Goal: Task Accomplishment & Management: Manage account settings

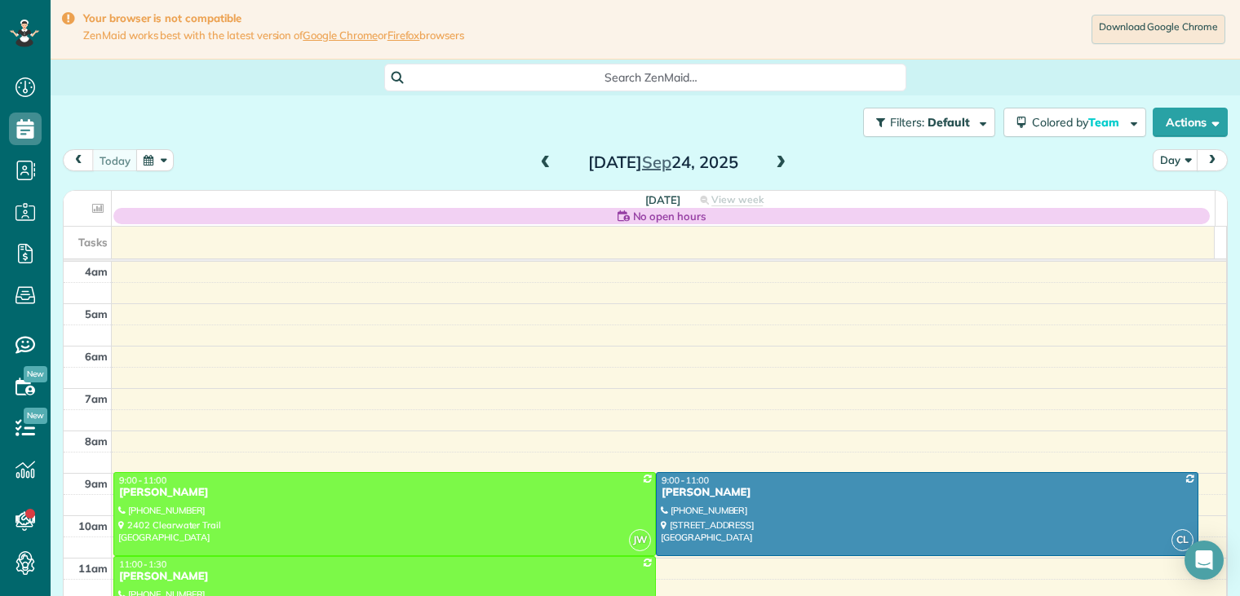
scroll to position [127, 0]
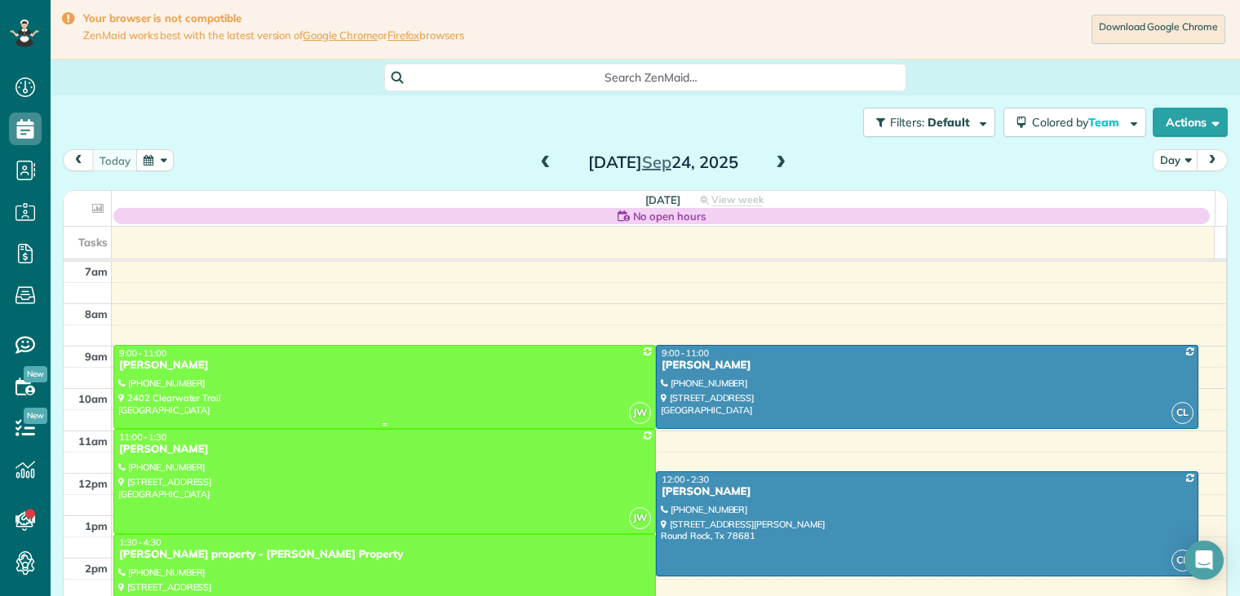
click at [179, 370] on div "[PERSON_NAME]" at bounding box center [384, 366] width 533 height 14
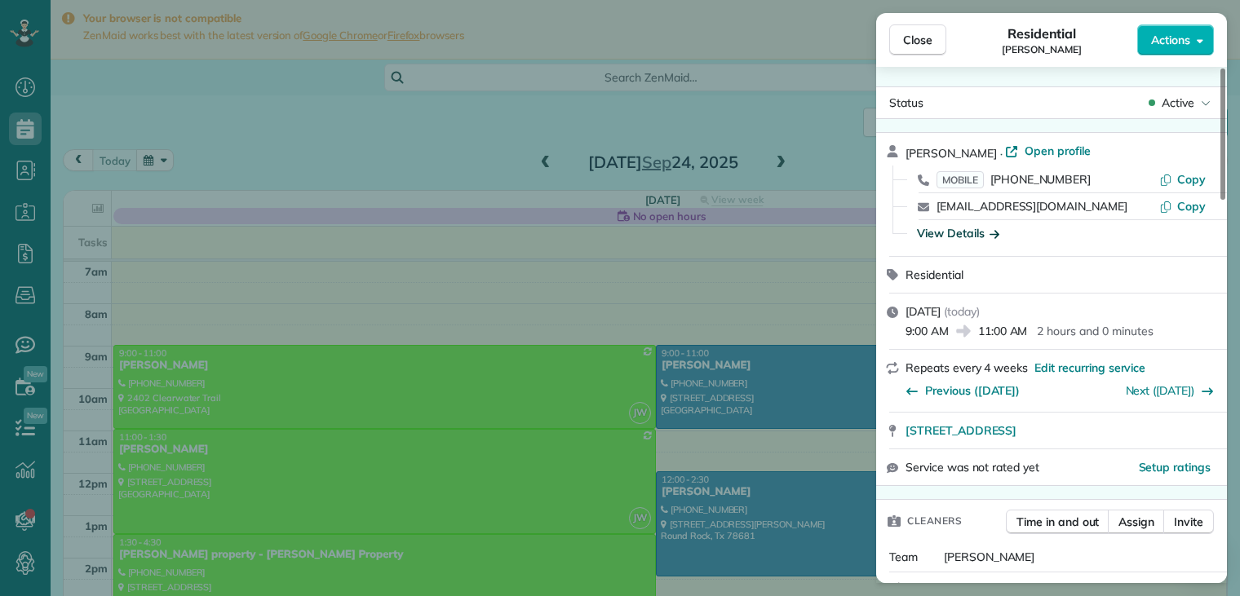
click at [994, 232] on icon "button" at bounding box center [995, 234] width 10 height 8
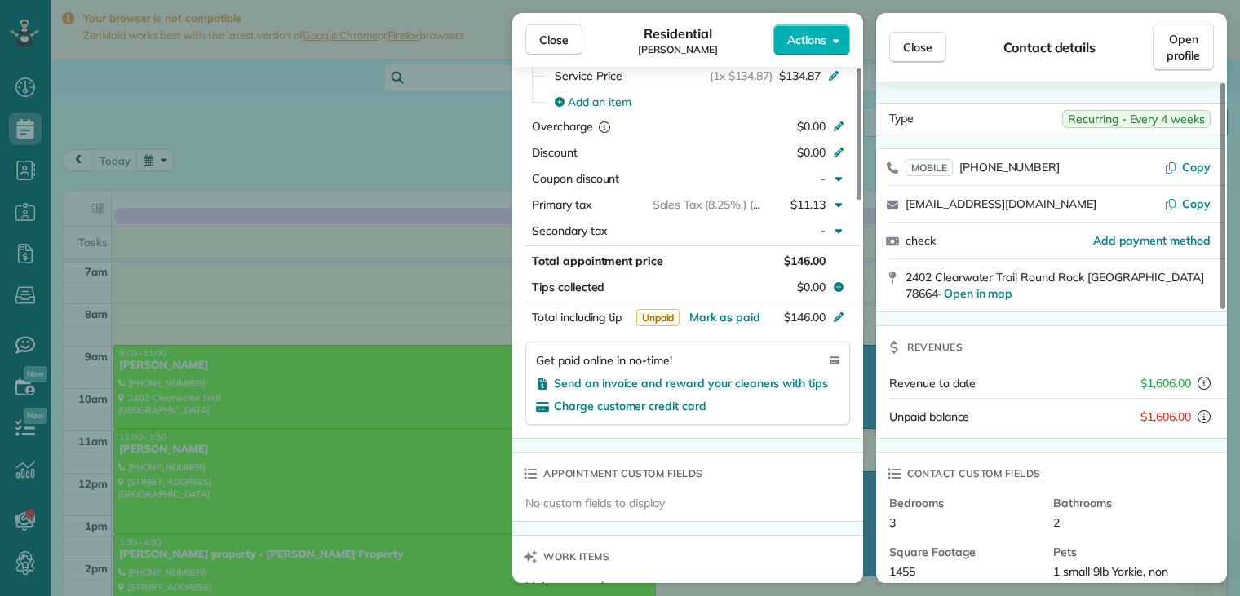
scroll to position [489, 0]
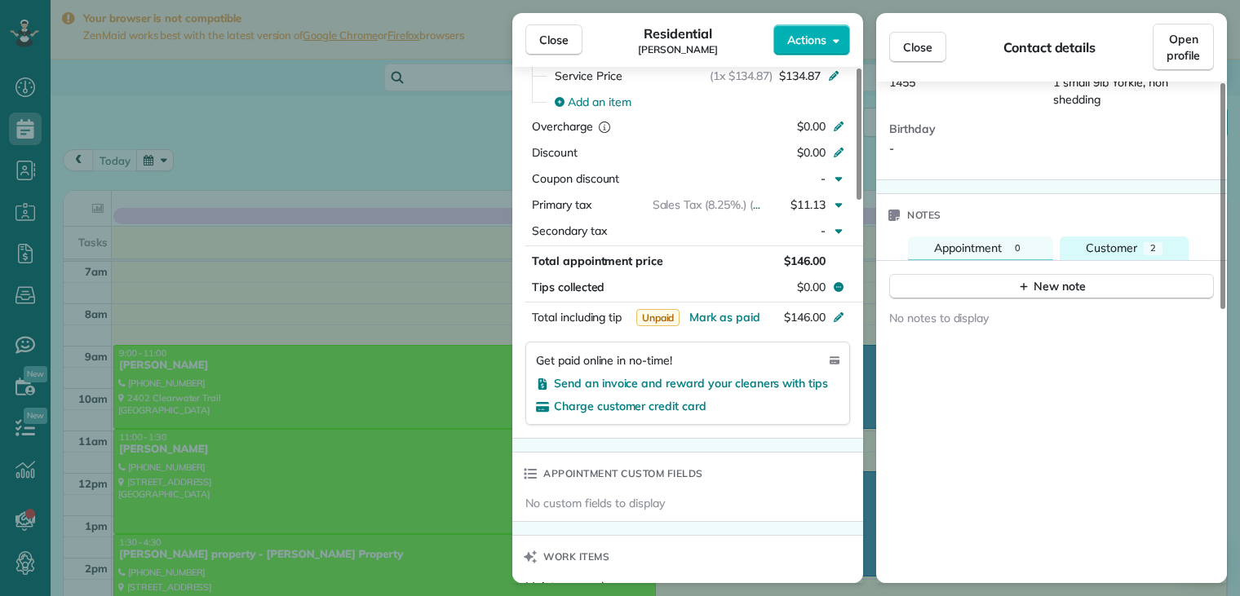
click at [1128, 241] on span "Customer" at bounding box center [1111, 248] width 51 height 15
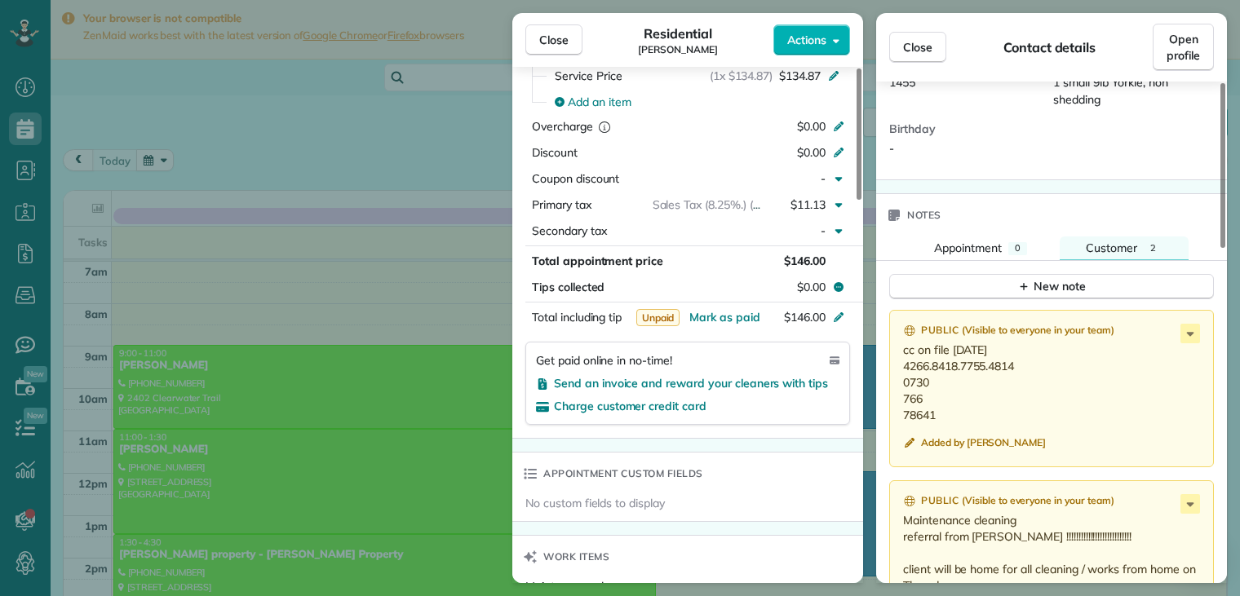
scroll to position [653, 0]
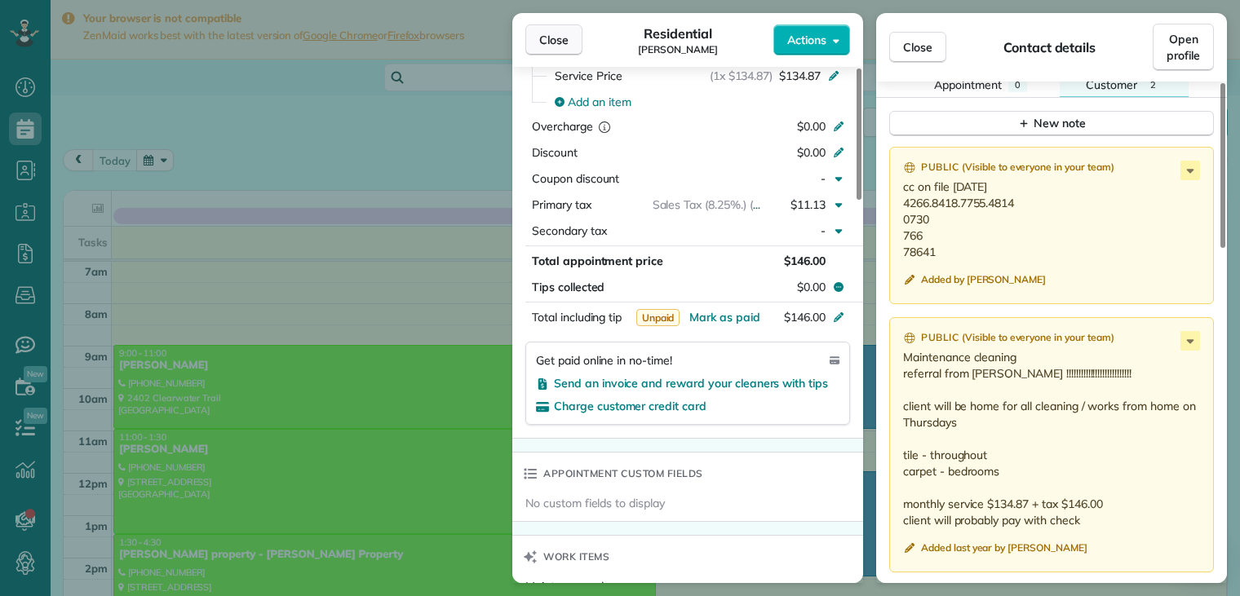
click at [565, 42] on span "Close" at bounding box center [553, 40] width 29 height 16
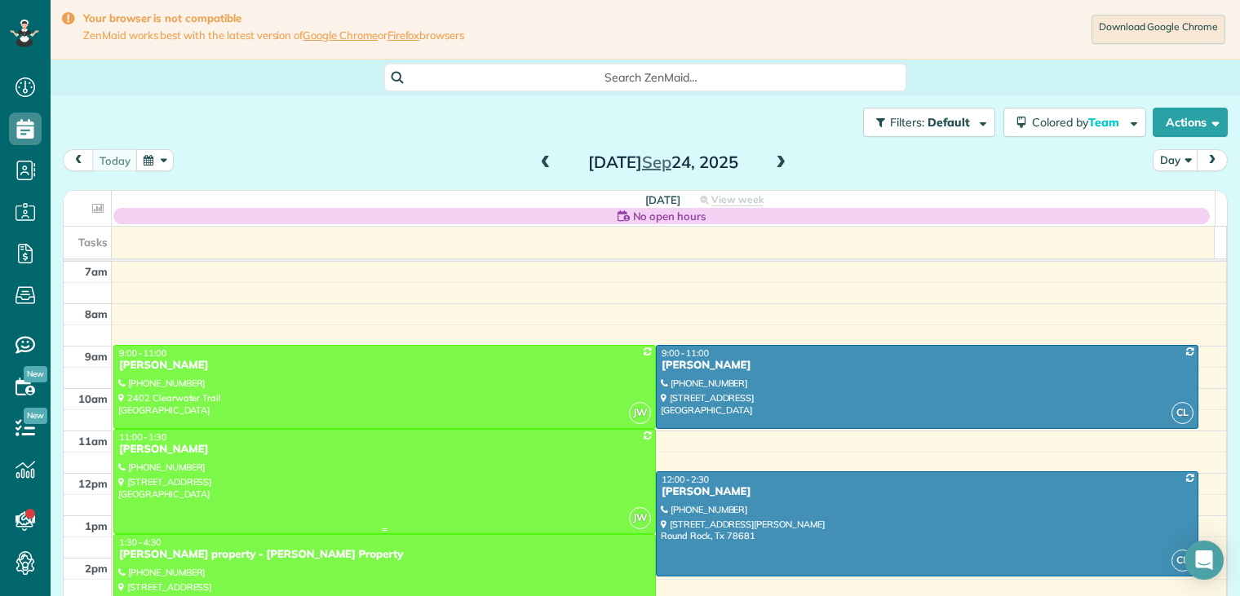
click at [191, 453] on div "[PERSON_NAME]" at bounding box center [384, 450] width 533 height 14
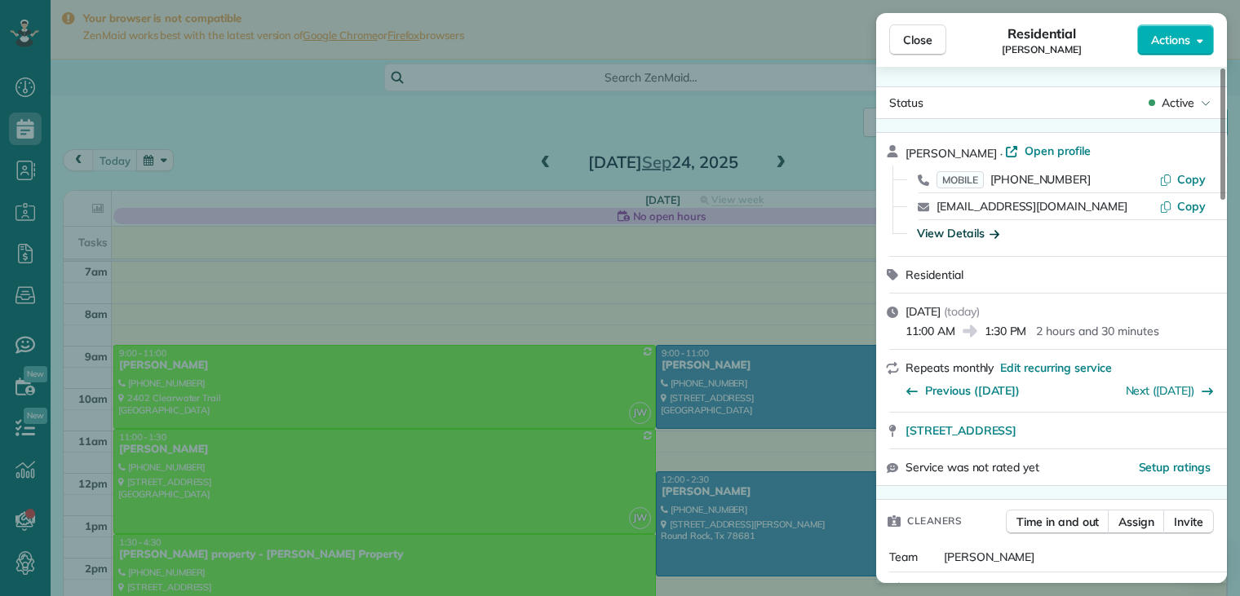
click at [994, 232] on icon "button" at bounding box center [995, 234] width 10 height 8
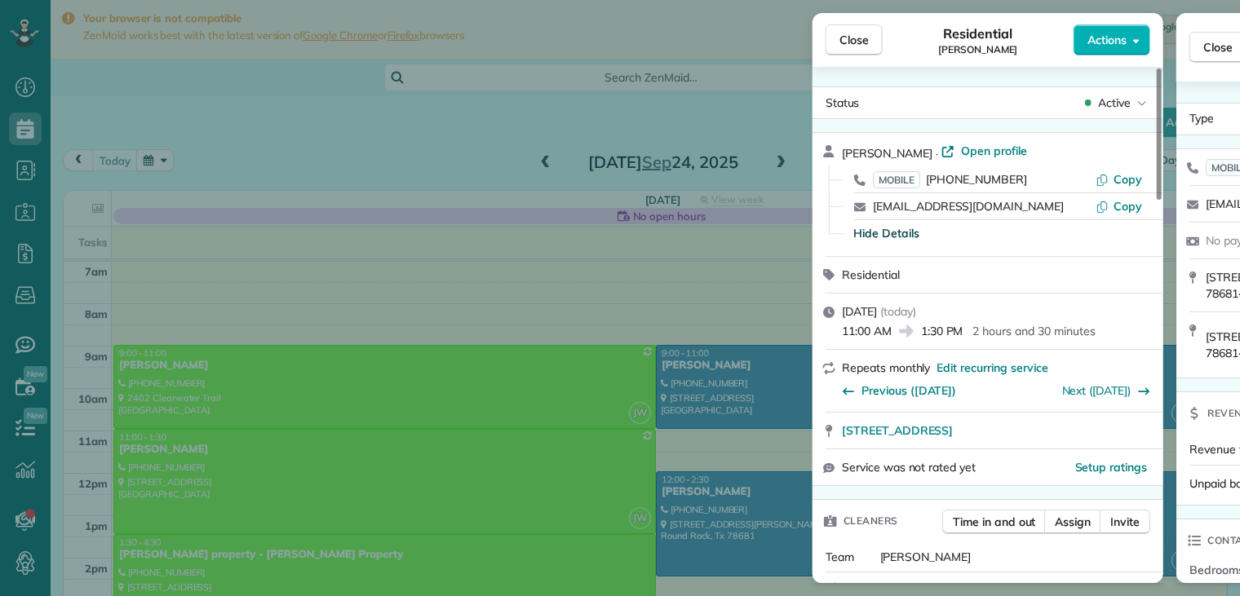
click at [994, 232] on div "Hide Details" at bounding box center [998, 233] width 302 height 16
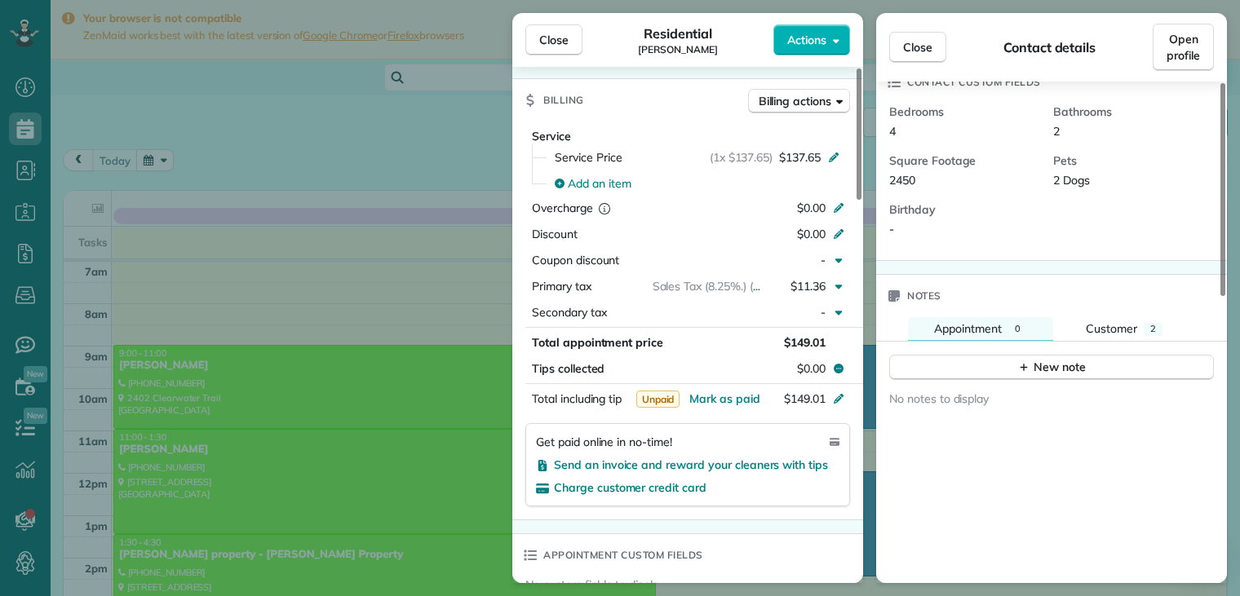
scroll to position [489, 0]
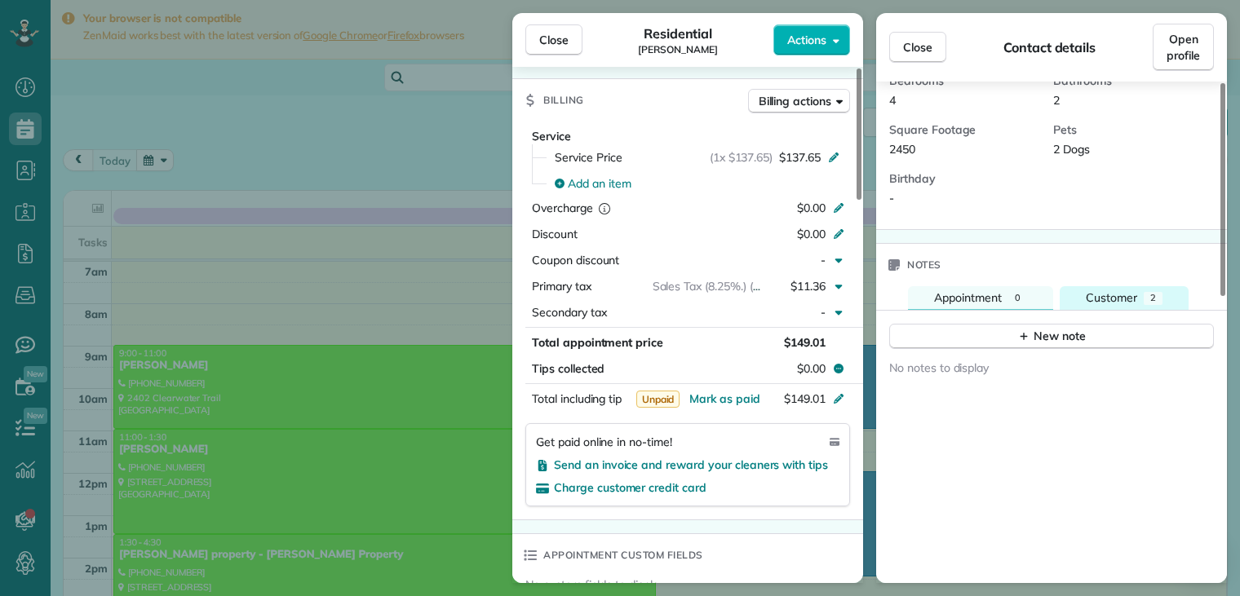
click at [1118, 299] on span "Customer" at bounding box center [1111, 297] width 51 height 15
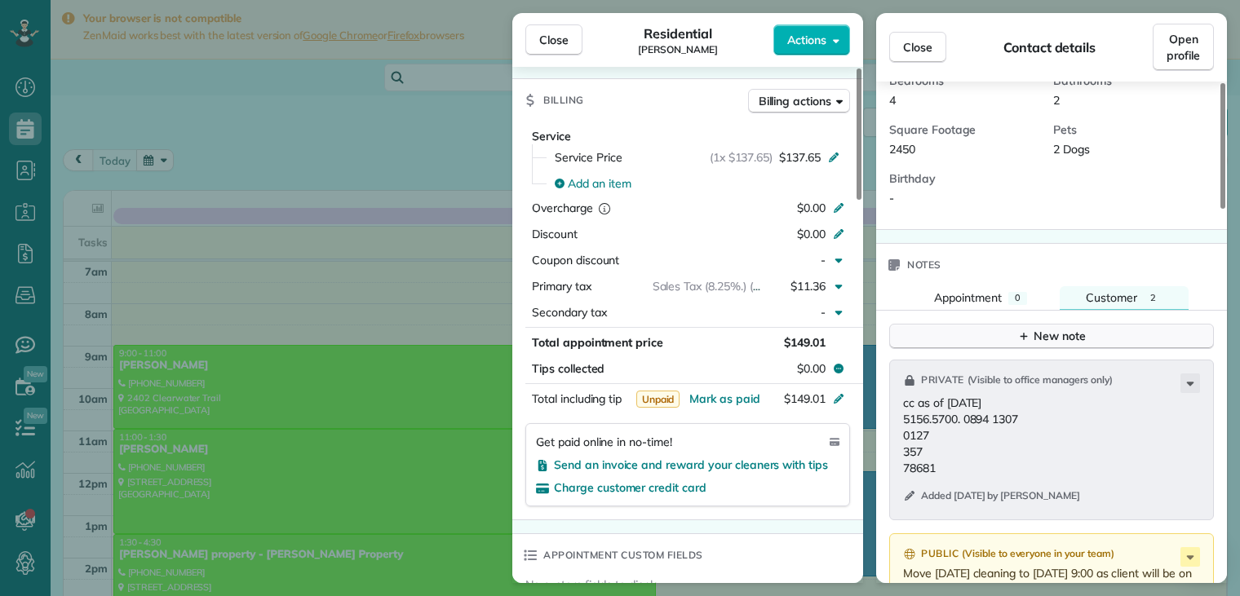
scroll to position [653, 0]
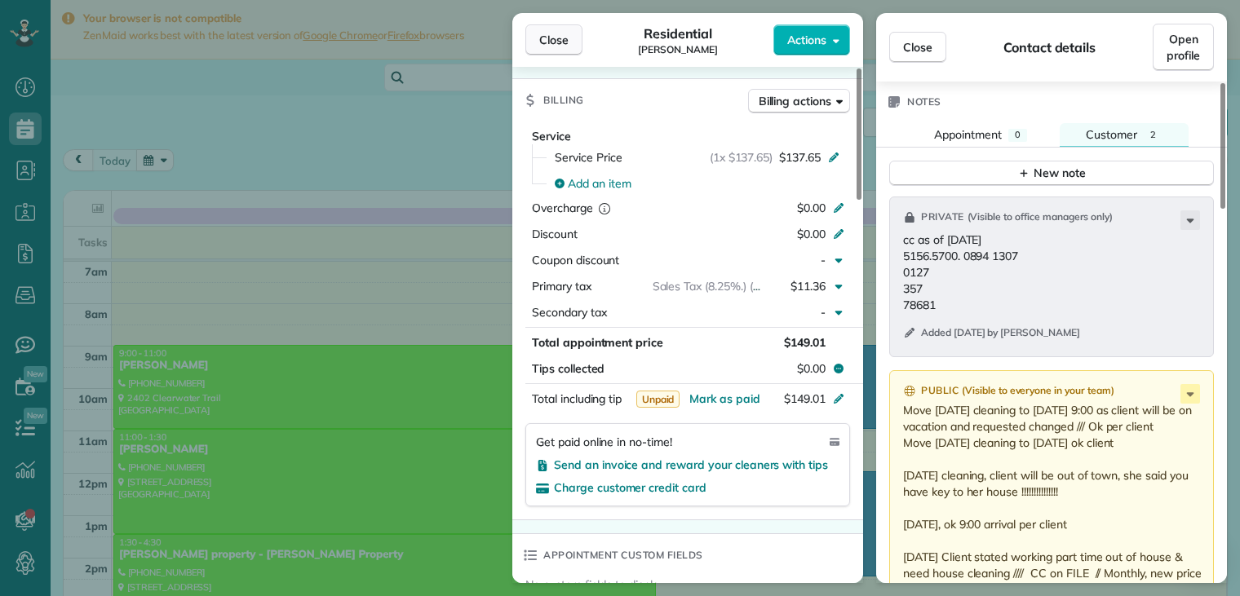
click at [565, 43] on span "Close" at bounding box center [553, 40] width 29 height 16
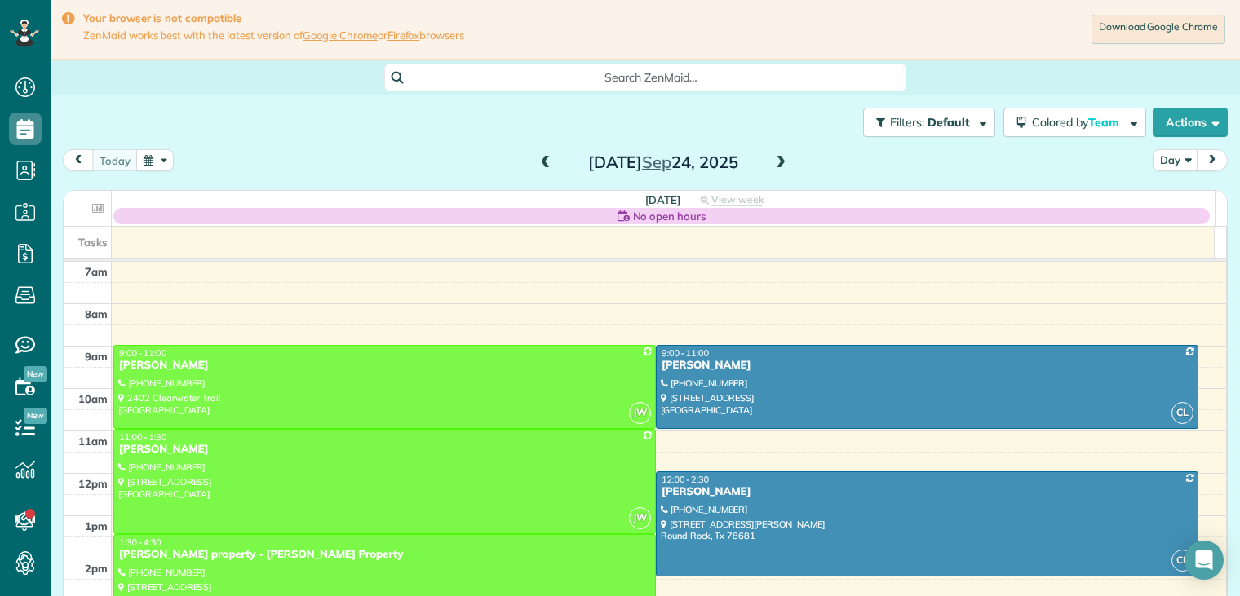
click at [777, 162] on span at bounding box center [781, 163] width 18 height 15
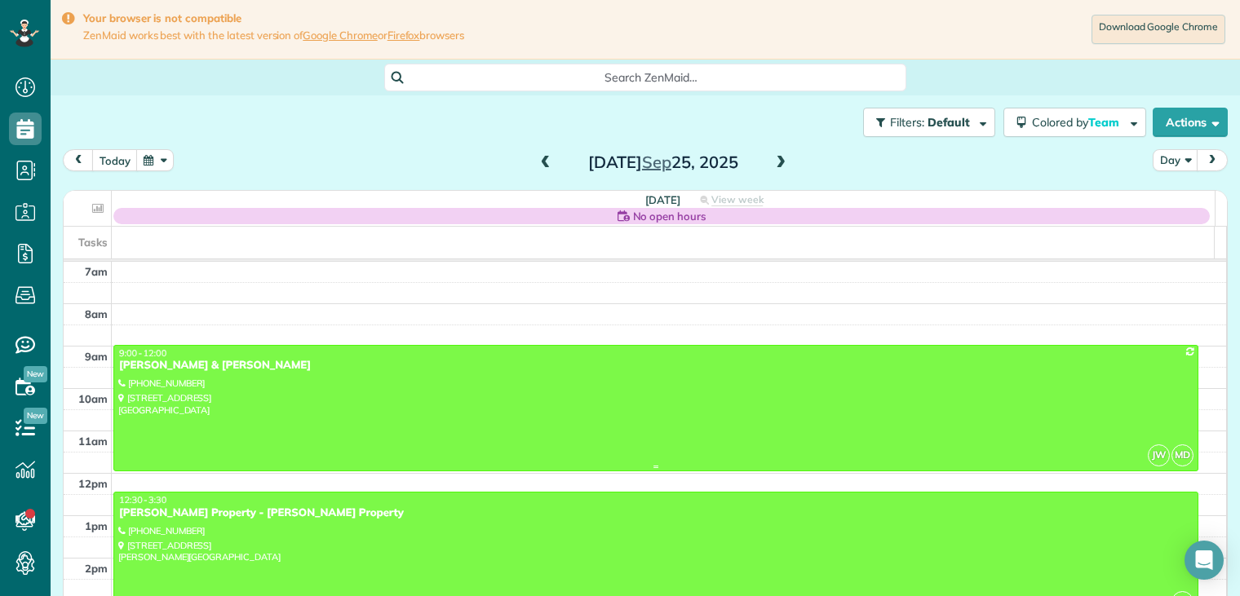
scroll to position [173, 0]
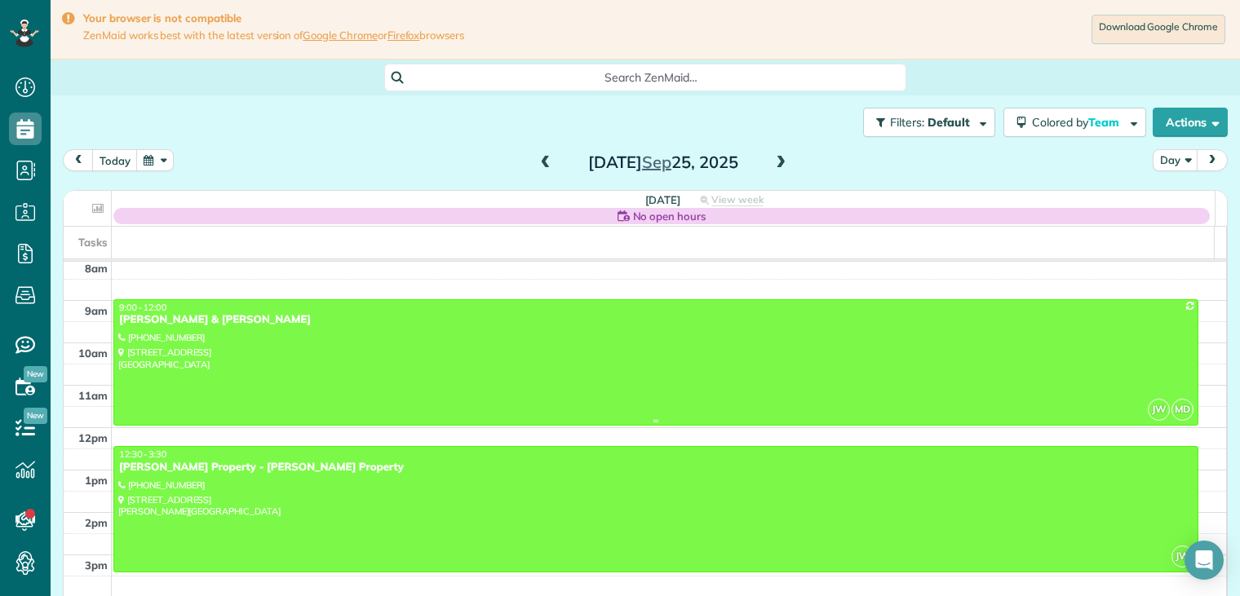
click at [183, 321] on div "[PERSON_NAME] & [PERSON_NAME]" at bounding box center [655, 320] width 1075 height 14
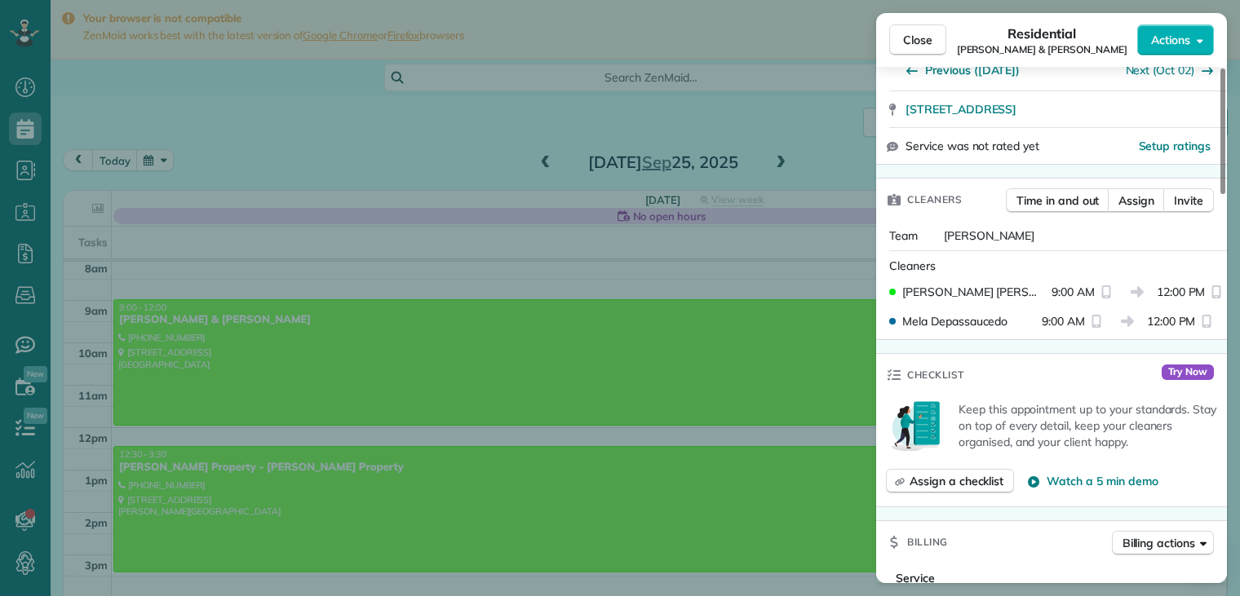
scroll to position [408, 0]
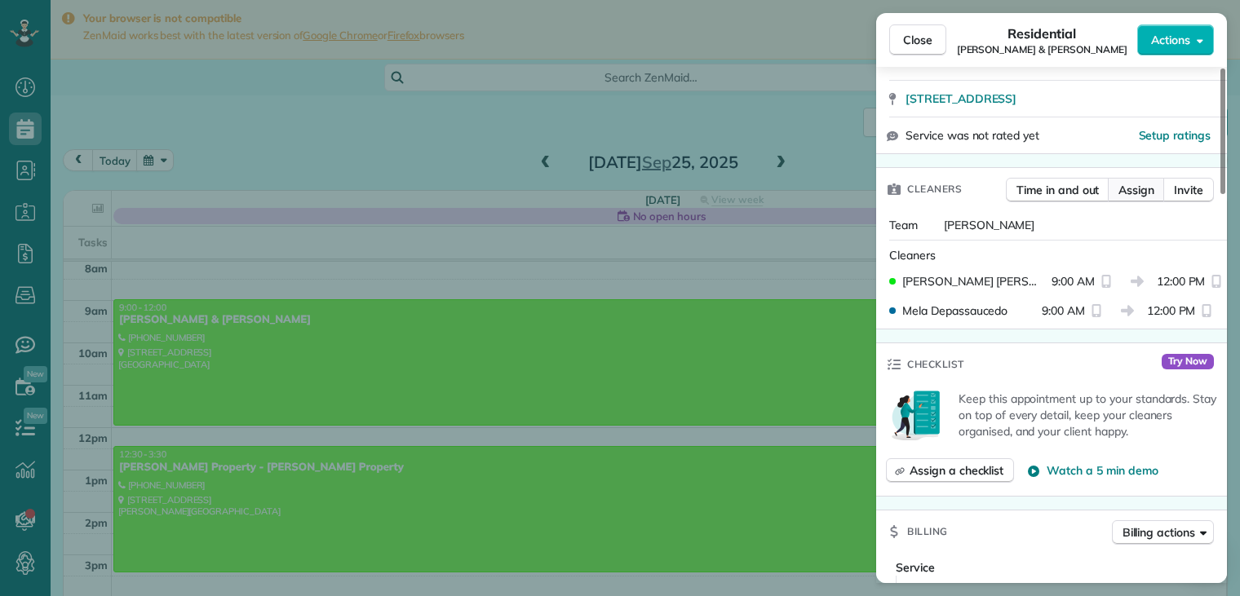
click at [1129, 182] on span "Assign" at bounding box center [1136, 190] width 36 height 16
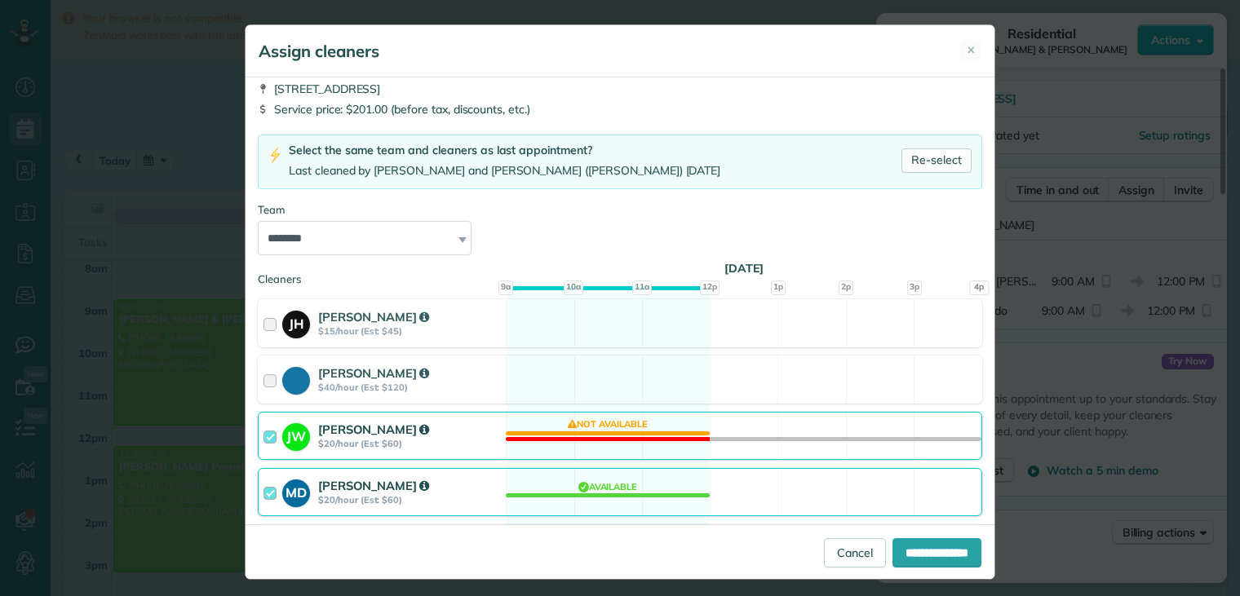
scroll to position [82, 0]
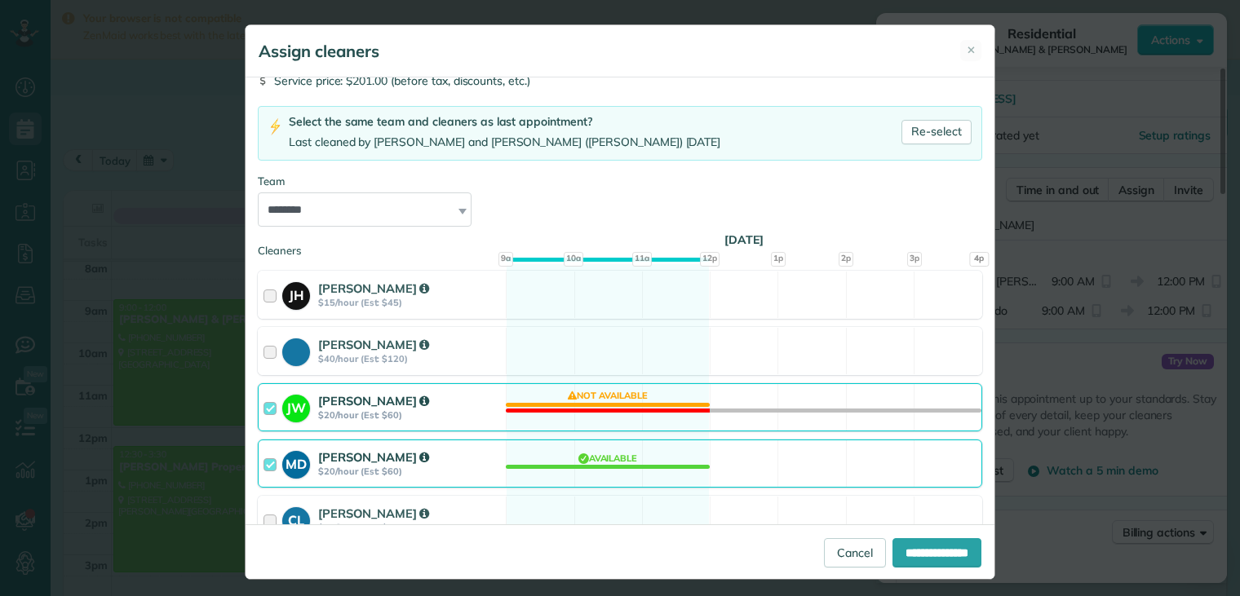
click at [264, 466] on div at bounding box center [272, 464] width 19 height 30
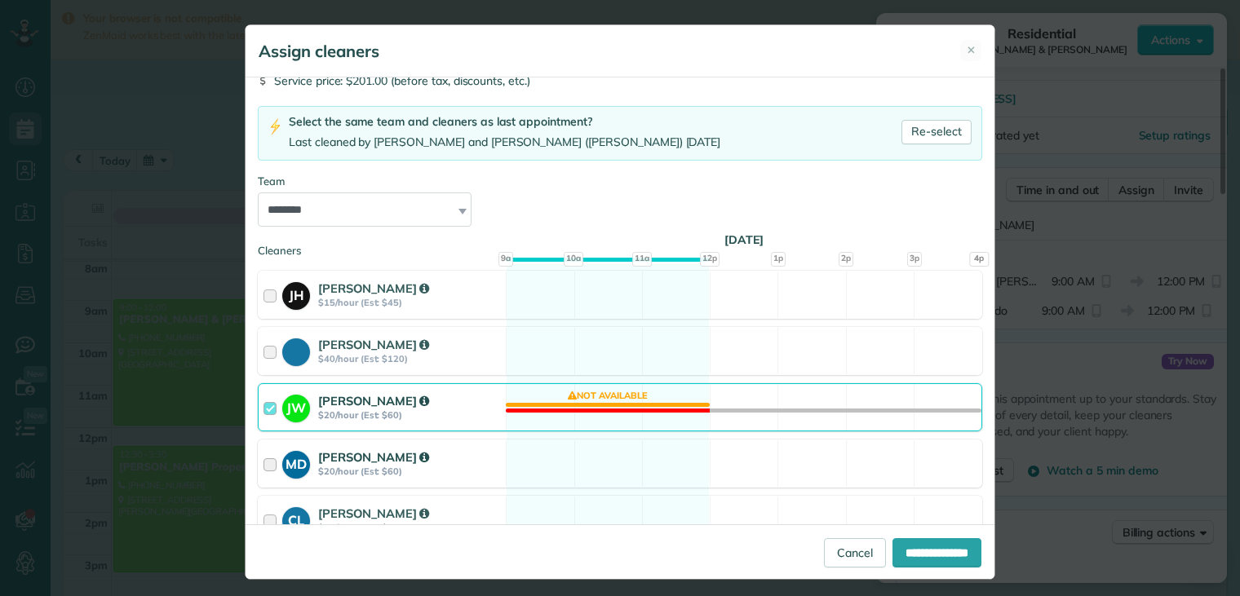
click at [264, 466] on div at bounding box center [272, 464] width 19 height 30
click at [897, 550] on input "**********" at bounding box center [936, 552] width 89 height 29
type input "**********"
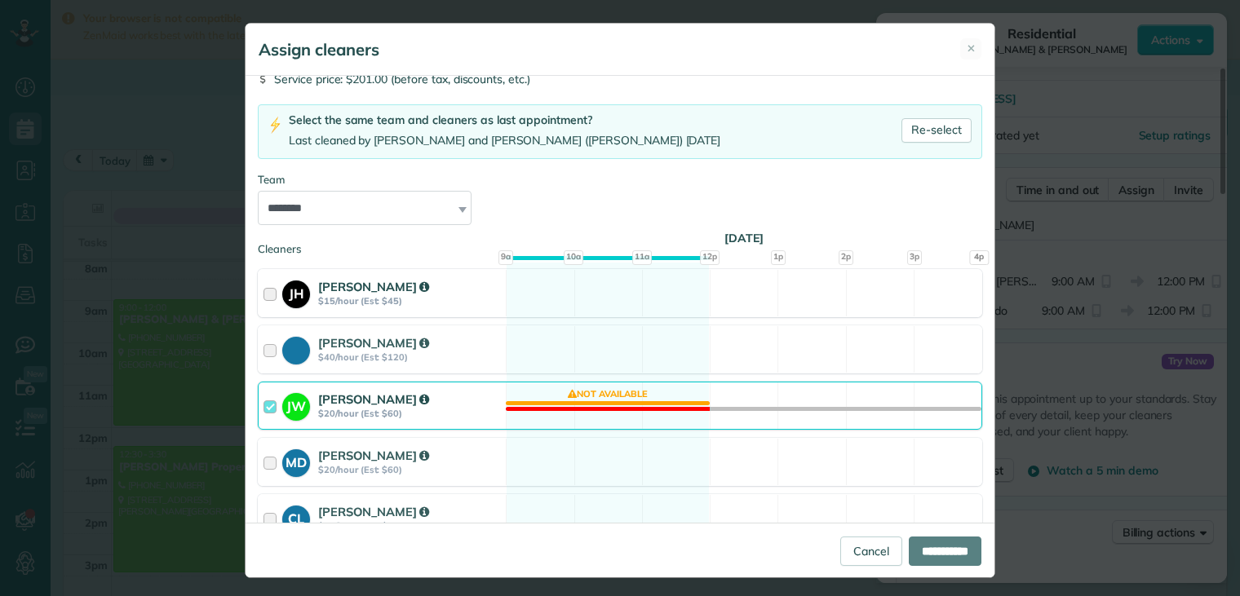
scroll to position [0, 0]
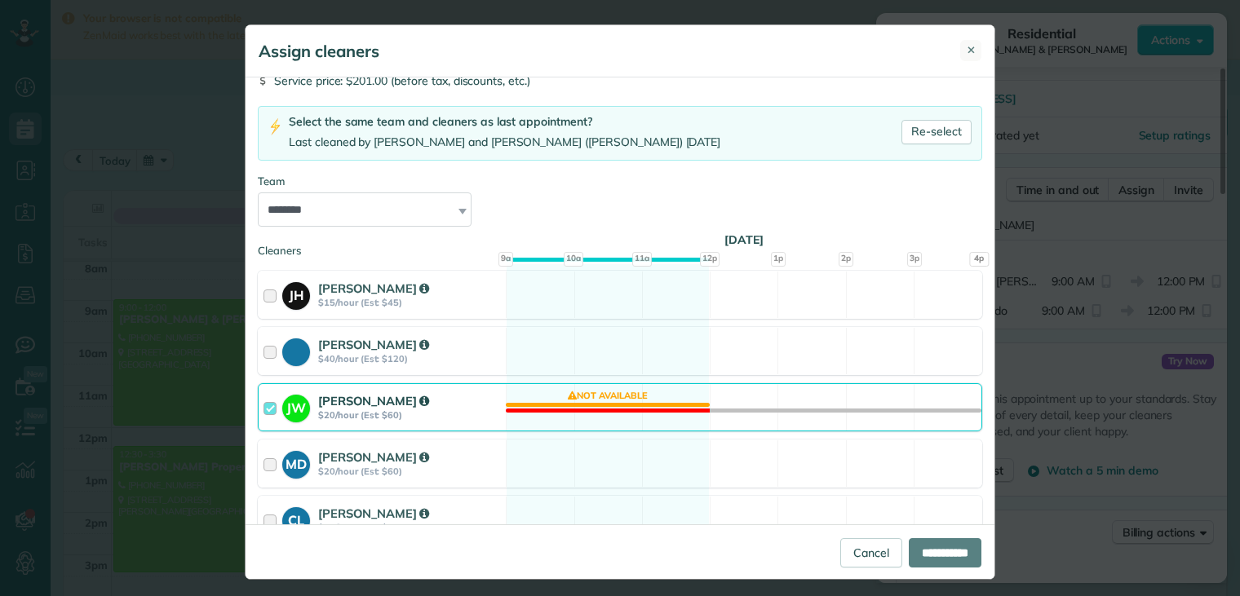
click at [967, 51] on span "✕" at bounding box center [971, 49] width 9 height 15
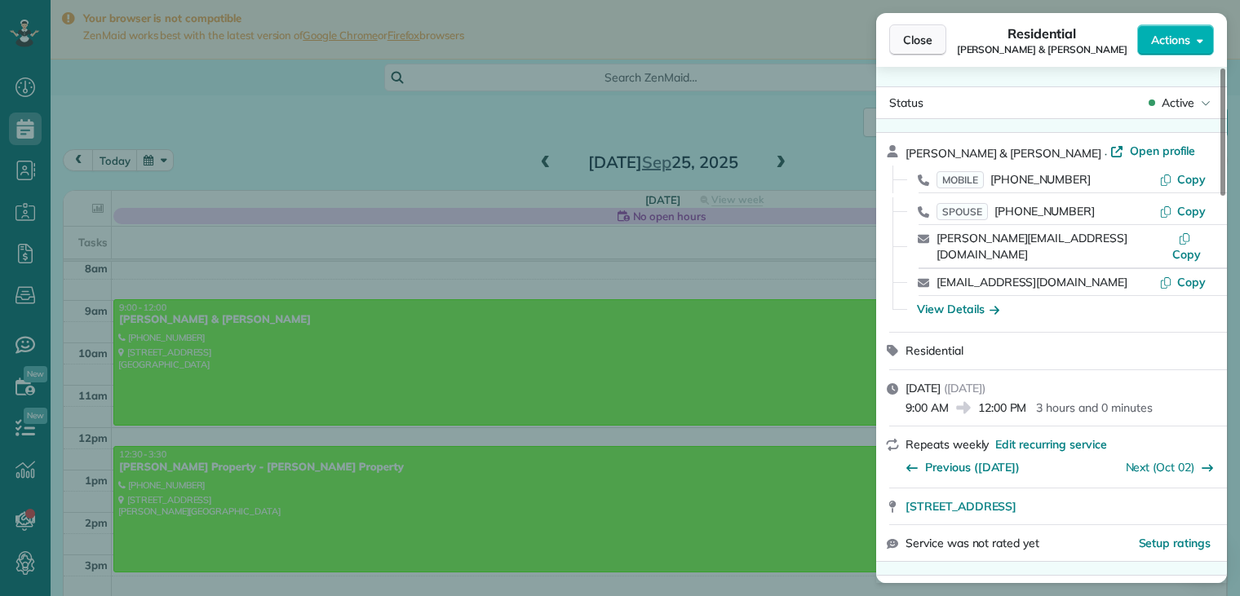
click at [924, 42] on span "Close" at bounding box center [917, 40] width 29 height 16
